Goal: Task Accomplishment & Management: Manage account settings

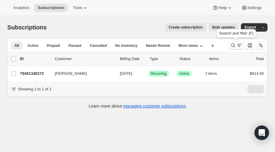
click at [232, 44] on icon "Search and filter results" at bounding box center [233, 45] width 6 height 6
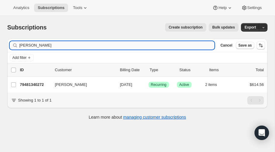
click at [51, 46] on input "[PERSON_NAME]" at bounding box center [116, 45] width 195 height 8
type input "b"
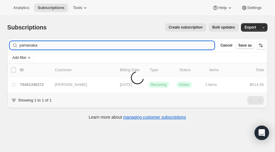
type input "yamanaka"
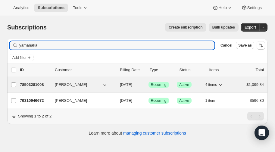
click at [38, 84] on p "78503281008" at bounding box center [35, 85] width 30 height 6
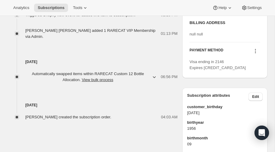
scroll to position [324, 0]
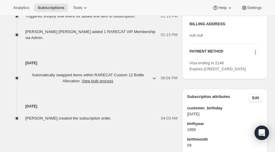
click at [255, 55] on icon at bounding box center [255, 52] width 6 height 6
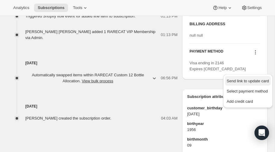
click at [241, 80] on span "Send link to update card" at bounding box center [248, 81] width 42 height 5
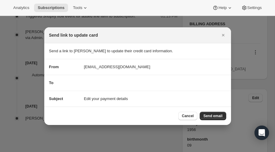
click at [85, 83] on div "To" at bounding box center [137, 83] width 177 height 6
click at [96, 80] on div "To" at bounding box center [137, 83] width 177 height 6
click at [92, 82] on div "To" at bounding box center [137, 83] width 177 height 6
click at [68, 82] on div "To" at bounding box center [64, 83] width 30 height 6
click at [59, 83] on div "To" at bounding box center [64, 83] width 30 height 6
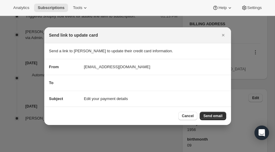
click at [75, 84] on div "To" at bounding box center [64, 83] width 30 height 6
click at [89, 82] on div "To" at bounding box center [137, 83] width 177 height 6
click at [77, 82] on div "To" at bounding box center [64, 83] width 30 height 6
click at [224, 35] on icon "Close" at bounding box center [223, 35] width 6 height 6
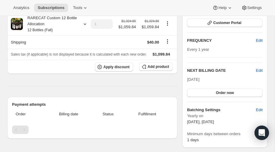
scroll to position [0, 0]
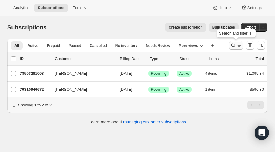
click at [232, 45] on icon "Search and filter results" at bounding box center [233, 45] width 6 height 6
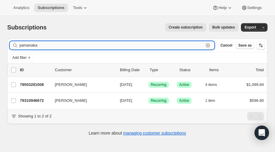
click at [65, 48] on input "yamanaka" at bounding box center [111, 45] width 184 height 8
type input "y"
type input "[PERSON_NAME]"
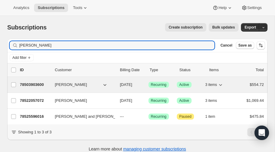
click at [36, 83] on p "78503903600" at bounding box center [35, 85] width 30 height 6
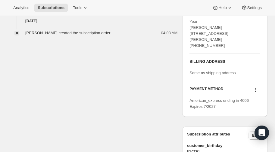
scroll to position [275, 0]
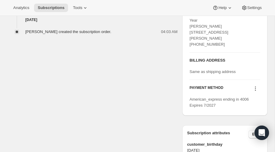
click at [254, 92] on icon at bounding box center [255, 89] width 6 height 6
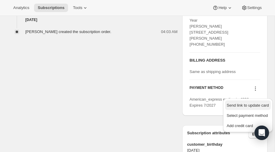
click at [241, 104] on span "Send link to update card" at bounding box center [248, 105] width 42 height 5
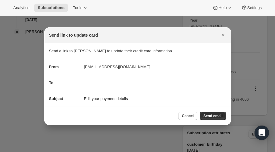
click at [130, 98] on div "Subject Edit your payment details" at bounding box center [137, 99] width 177 height 6
click at [104, 99] on span "Edit your payment details" at bounding box center [106, 99] width 44 height 6
click at [215, 115] on span "Send email" at bounding box center [212, 116] width 19 height 5
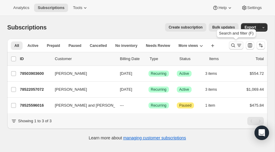
click at [231, 45] on icon "Search and filter results" at bounding box center [233, 46] width 4 height 4
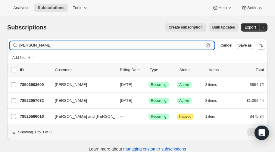
click at [80, 46] on input "[PERSON_NAME]" at bounding box center [111, 45] width 184 height 8
type input "c"
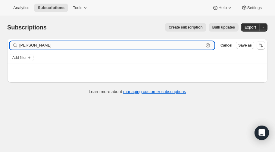
type input "[PERSON_NAME]"
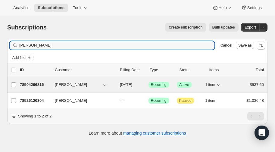
click at [32, 84] on p "78504296816" at bounding box center [35, 85] width 30 height 6
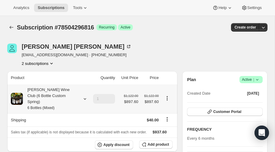
click at [84, 96] on icon at bounding box center [85, 99] width 6 height 6
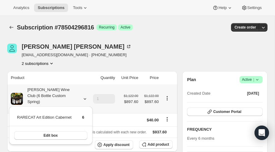
click at [85, 96] on icon at bounding box center [85, 99] width 6 height 6
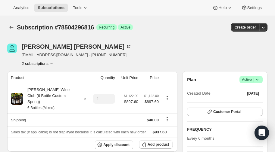
click at [53, 63] on icon "Product actions" at bounding box center [51, 64] width 6 height 6
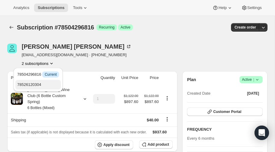
click at [39, 83] on span "78526120304" at bounding box center [29, 85] width 24 height 5
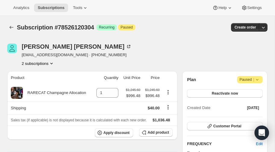
click at [52, 63] on icon "Product actions" at bounding box center [51, 64] width 6 height 6
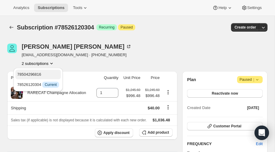
click at [36, 72] on span "78504296816" at bounding box center [38, 75] width 42 height 6
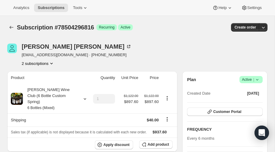
click at [52, 62] on icon "Product actions" at bounding box center [51, 64] width 6 height 6
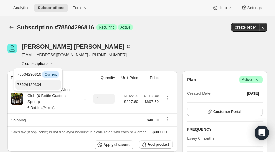
click at [31, 86] on span "78526120304" at bounding box center [29, 85] width 24 height 5
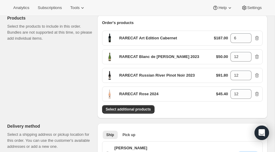
scroll to position [77, 0]
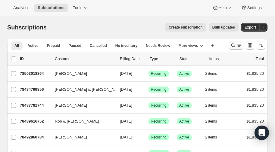
click at [234, 45] on icon "Search and filter results" at bounding box center [233, 45] width 6 height 6
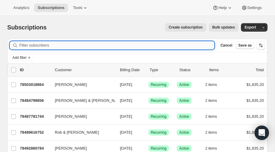
click at [52, 47] on input "Filter subscribers" at bounding box center [116, 45] width 195 height 8
type input "u"
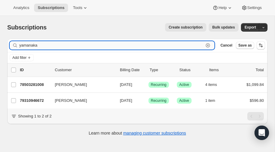
type input "yamanaka"
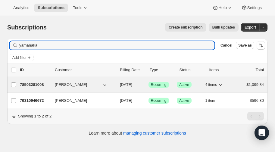
click at [34, 83] on p "78503281008" at bounding box center [35, 85] width 30 height 6
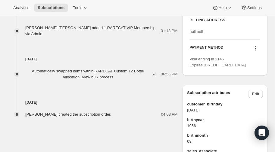
scroll to position [327, 0]
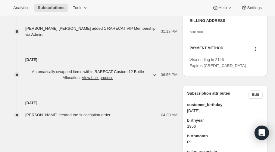
click at [256, 52] on icon at bounding box center [255, 49] width 6 height 6
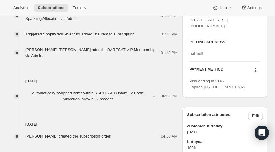
scroll to position [306, 0]
click at [256, 73] on icon at bounding box center [255, 70] width 6 height 6
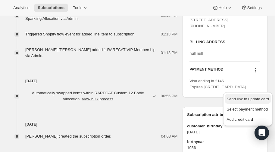
click at [247, 99] on span "Send link to update card" at bounding box center [248, 99] width 42 height 5
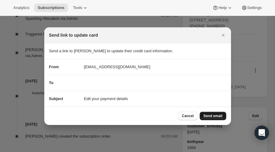
click at [213, 116] on span "Send email" at bounding box center [212, 116] width 19 height 5
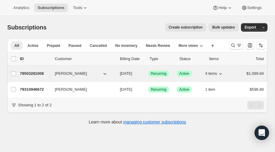
click at [28, 73] on p "78503281008" at bounding box center [35, 74] width 30 height 6
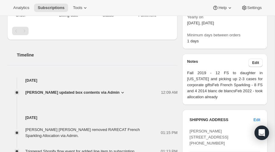
scroll to position [188, 0]
click at [256, 63] on span "Edit" at bounding box center [255, 62] width 7 height 5
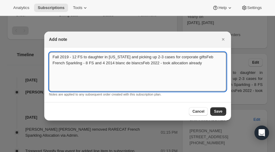
drag, startPoint x: 52, startPoint y: 58, endPoint x: 193, endPoint y: 61, distance: 141.0
click at [193, 61] on textarea "Fall 2019 - 12 FS to daughter in [US_STATE] and picking up 2-3 cases for corpor…" at bounding box center [137, 71] width 177 height 39
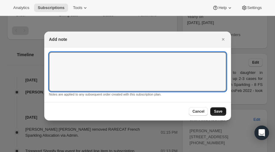
click at [218, 111] on span "Save" at bounding box center [218, 111] width 8 height 5
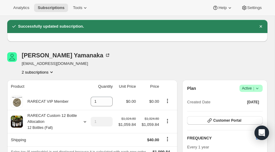
scroll to position [15, 0]
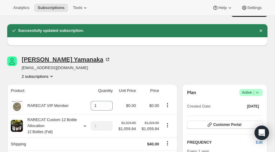
click at [51, 59] on div "Laura Yamanaka" at bounding box center [66, 60] width 89 height 6
